Goal: Task Accomplishment & Management: Use online tool/utility

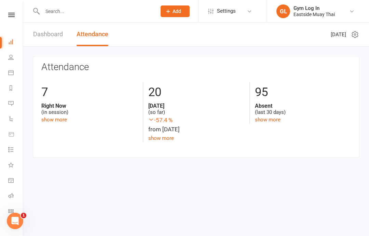
click at [11, 11] on nav "Clubworx Dashboard People Calendar Reports Messages Automations Product Sales T…" at bounding box center [11, 120] width 23 height 236
click at [14, 10] on nav "Clubworx Dashboard People Calendar Reports Messages Automations Product Sales T…" at bounding box center [11, 120] width 23 height 236
click at [4, 16] on link at bounding box center [11, 15] width 24 height 4
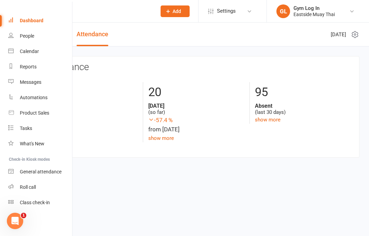
scroll to position [16, 0]
click at [36, 189] on div "Roll call" at bounding box center [28, 186] width 16 height 5
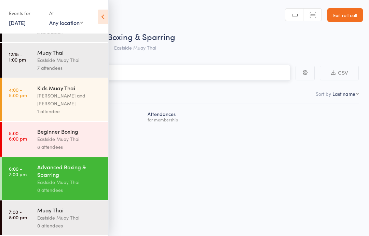
scroll to position [67, 0]
click at [57, 215] on div "Eastside Muay Thai" at bounding box center [69, 218] width 65 height 8
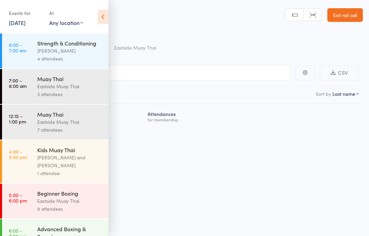
click at [173, 74] on input "search" at bounding box center [150, 73] width 280 height 16
click at [105, 16] on icon at bounding box center [103, 17] width 11 height 14
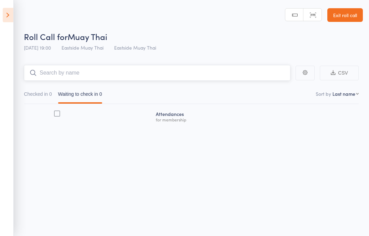
click at [121, 70] on input "search" at bounding box center [157, 73] width 267 height 16
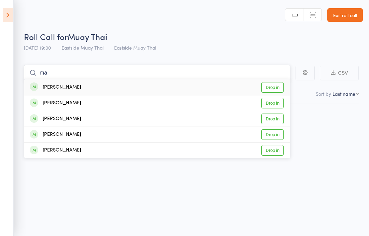
type input "m"
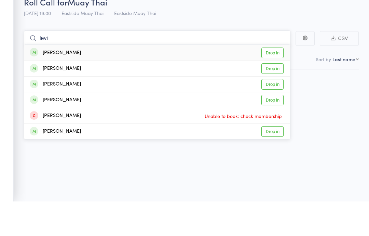
type input "levi"
click at [271, 82] on link "Drop in" at bounding box center [272, 87] width 22 height 11
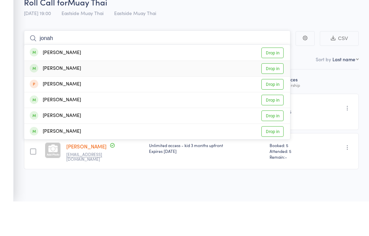
type input "jonah"
click at [270, 98] on link "Drop in" at bounding box center [272, 103] width 22 height 11
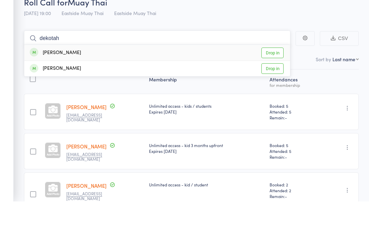
type input "dekotah"
click at [273, 82] on link "Drop in" at bounding box center [272, 87] width 22 height 11
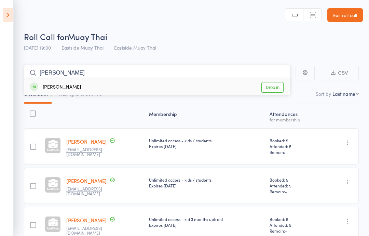
type input "sam b"
click at [74, 86] on div "Sam Burns Drop in" at bounding box center [157, 87] width 266 height 16
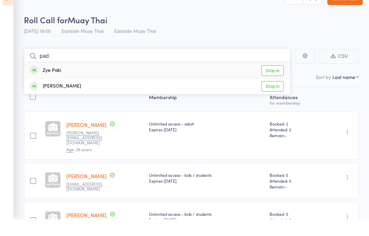
type input "pad"
click at [117, 95] on div "Padraig Desmond Drop in" at bounding box center [157, 102] width 266 height 15
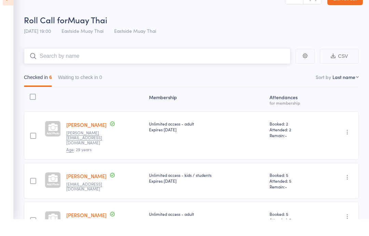
scroll to position [44, 0]
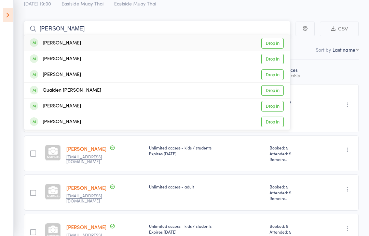
type input "william hilliard"
click at [125, 43] on div "William Hilliard Drop in" at bounding box center [157, 43] width 266 height 16
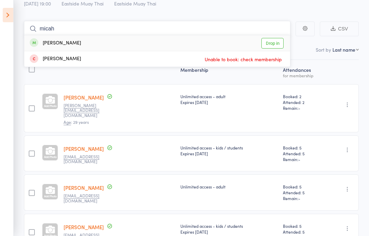
type input "micah"
click at [283, 38] on link "Drop in" at bounding box center [272, 43] width 22 height 11
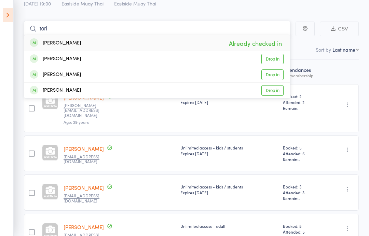
type input "tori"
click at [109, 44] on div "Tori Warmsley Morris Already checked in" at bounding box center [157, 43] width 266 height 16
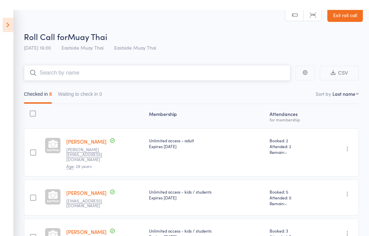
scroll to position [0, 0]
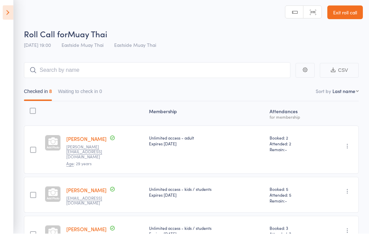
click at [342, 10] on link "Exit roll call" at bounding box center [345, 15] width 36 height 14
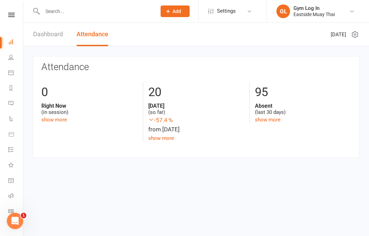
click at [16, 9] on nav "Clubworx Dashboard People Calendar Reports Messages Automations Product Sales T…" at bounding box center [11, 120] width 23 height 236
click at [47, 39] on link "Dashboard" at bounding box center [48, 35] width 30 height 24
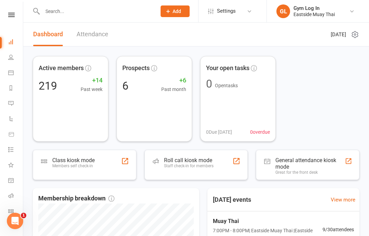
click at [198, 163] on div "Staff check-in for members" at bounding box center [189, 165] width 50 height 5
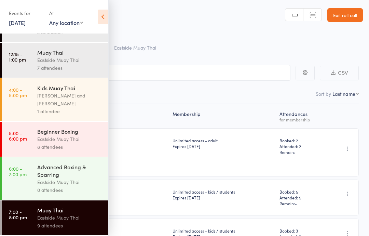
scroll to position [67, 0]
click at [73, 215] on div "Eastside Muay Thai" at bounding box center [69, 218] width 65 height 8
click at [104, 15] on icon at bounding box center [103, 17] width 11 height 14
